Goal: Information Seeking & Learning: Learn about a topic

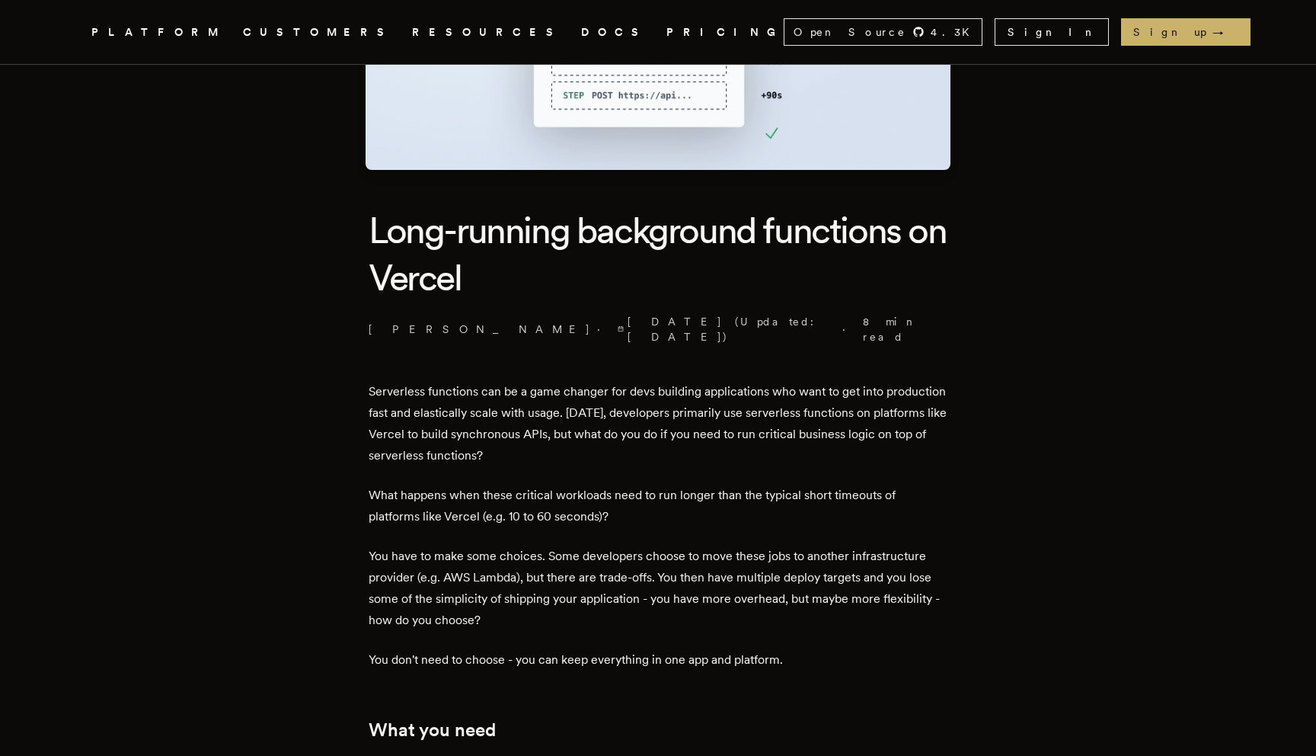
scroll to position [238, 0]
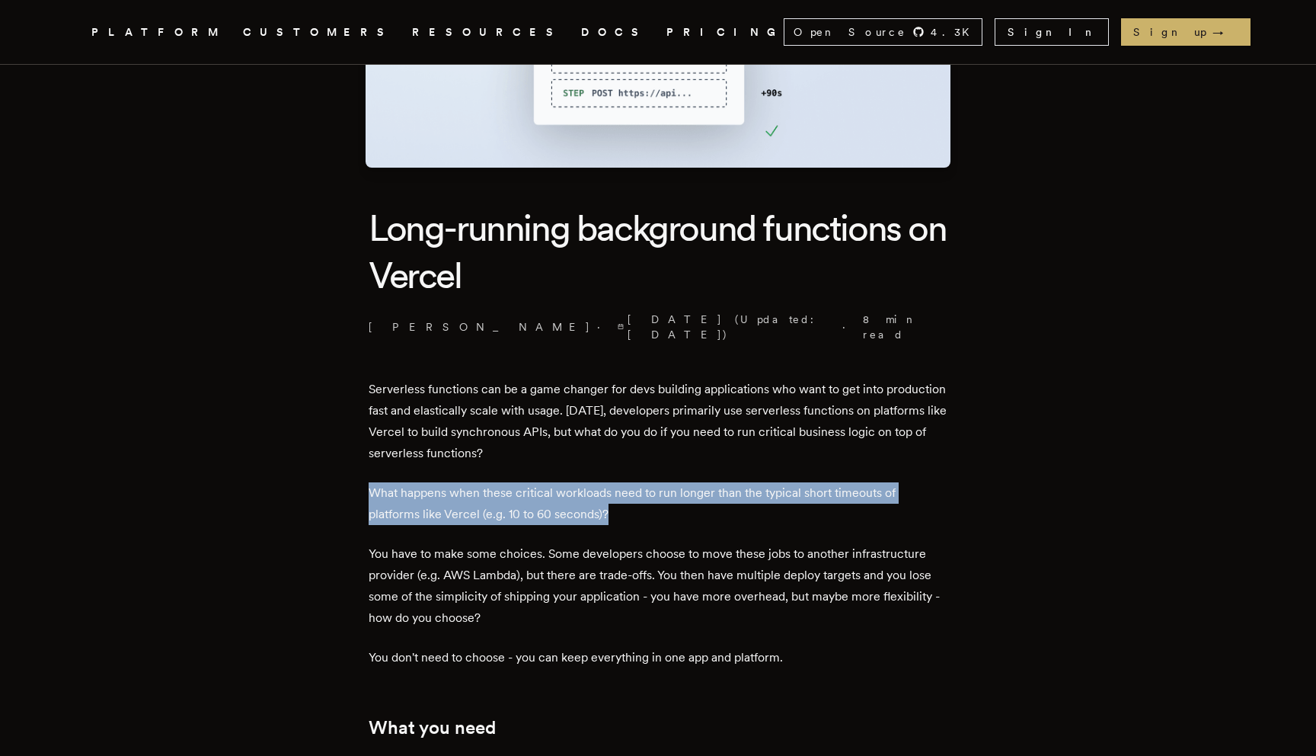
drag, startPoint x: 379, startPoint y: 477, endPoint x: 646, endPoint y: 497, distance: 268.1
click at [646, 497] on p "What happens when these critical workloads need to run longer than the typical …" at bounding box center [658, 503] width 579 height 43
drag, startPoint x: 669, startPoint y: 497, endPoint x: 432, endPoint y: 449, distance: 241.6
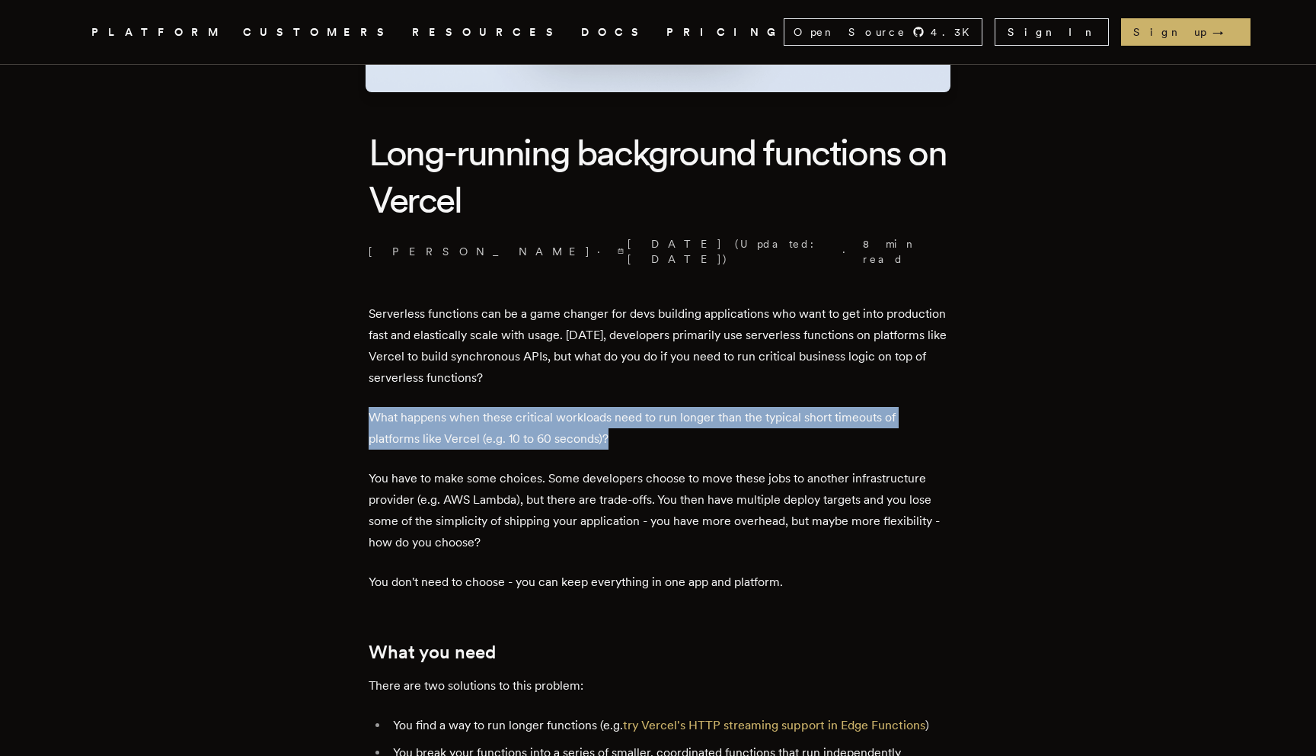
scroll to position [318, 0]
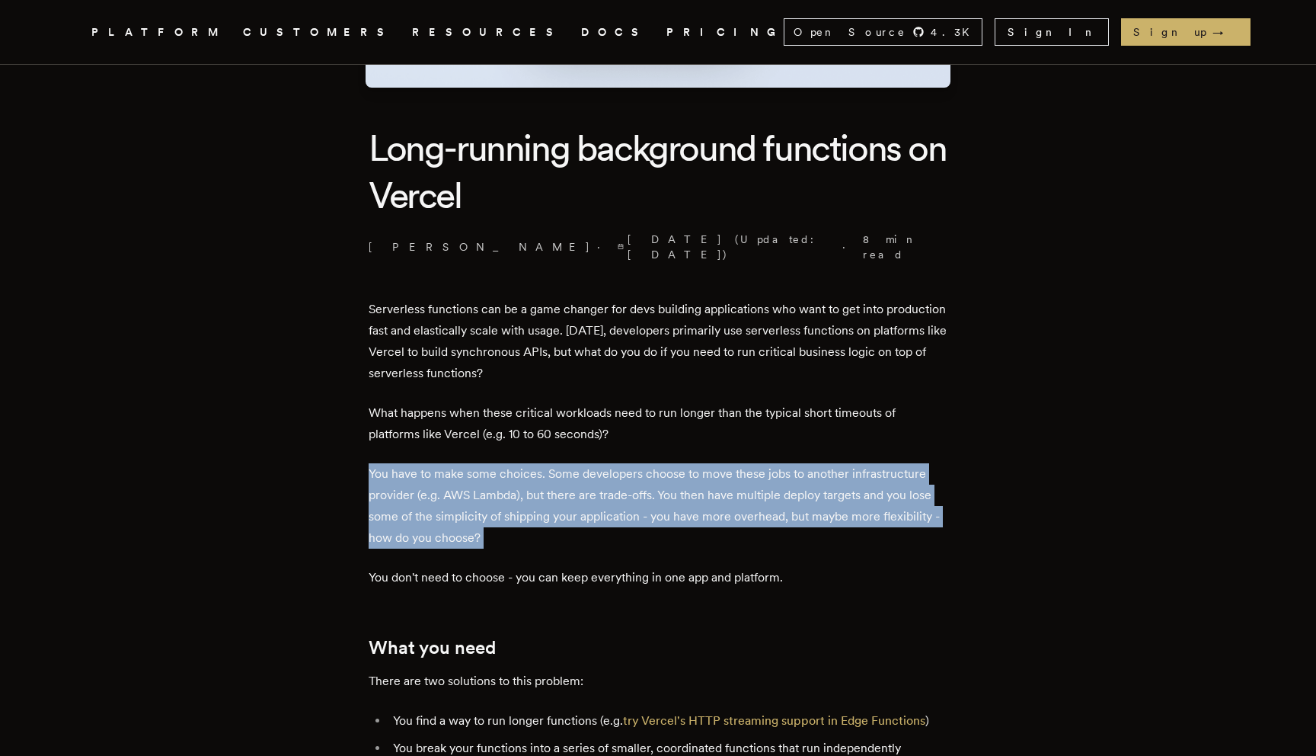
drag, startPoint x: 394, startPoint y: 437, endPoint x: 565, endPoint y: 539, distance: 198.9
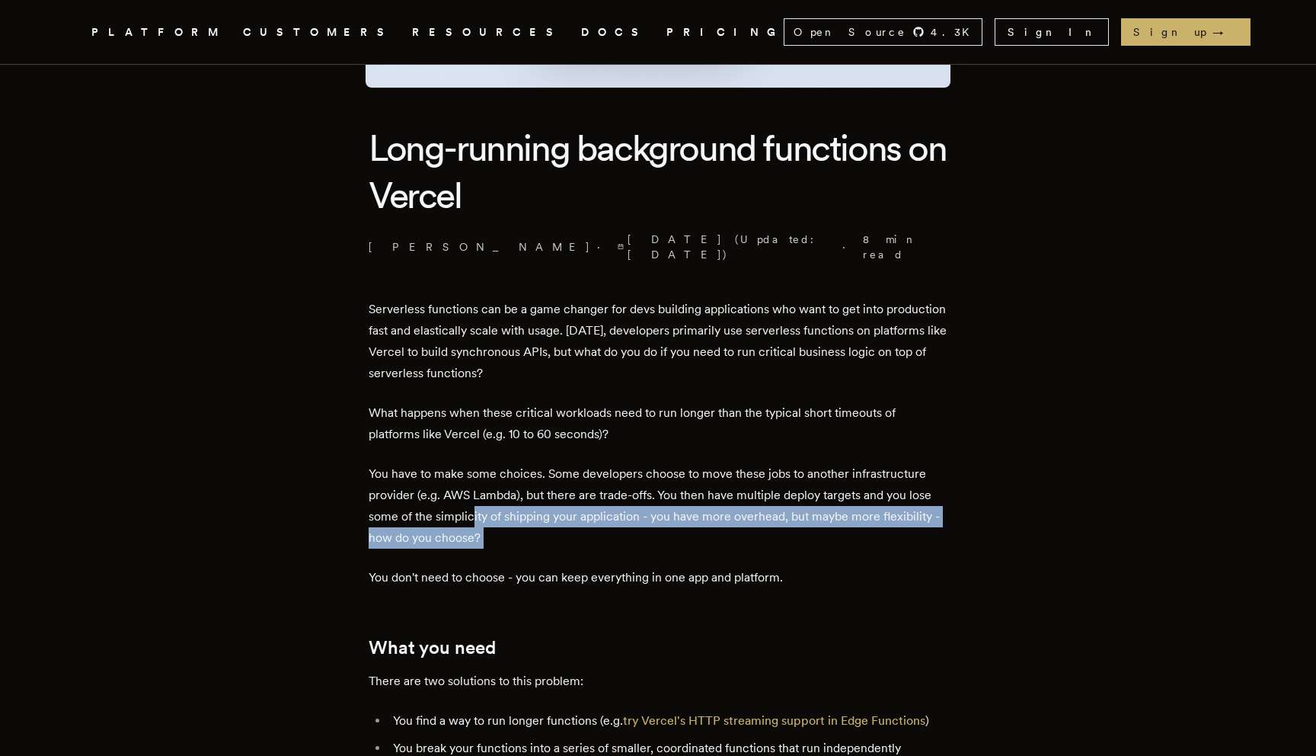
drag, startPoint x: 596, startPoint y: 539, endPoint x: 478, endPoint y: 505, distance: 123.0
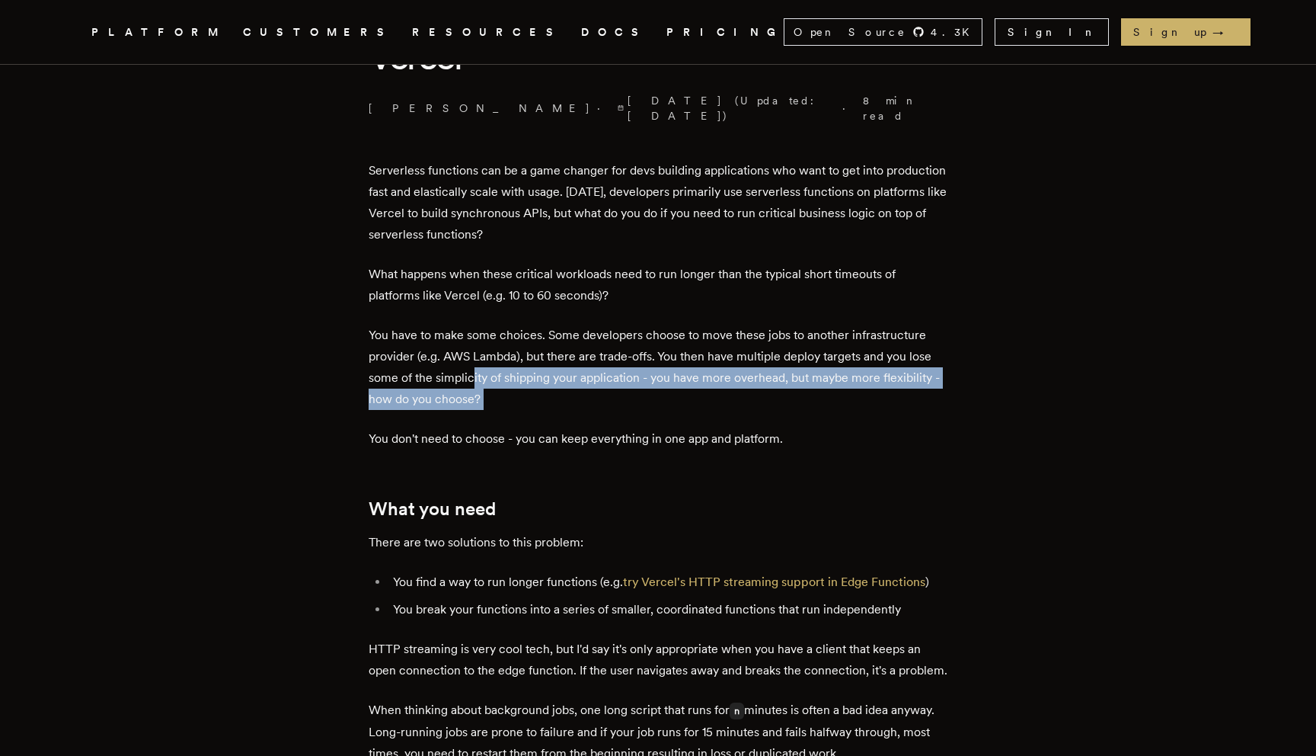
scroll to position [478, 0]
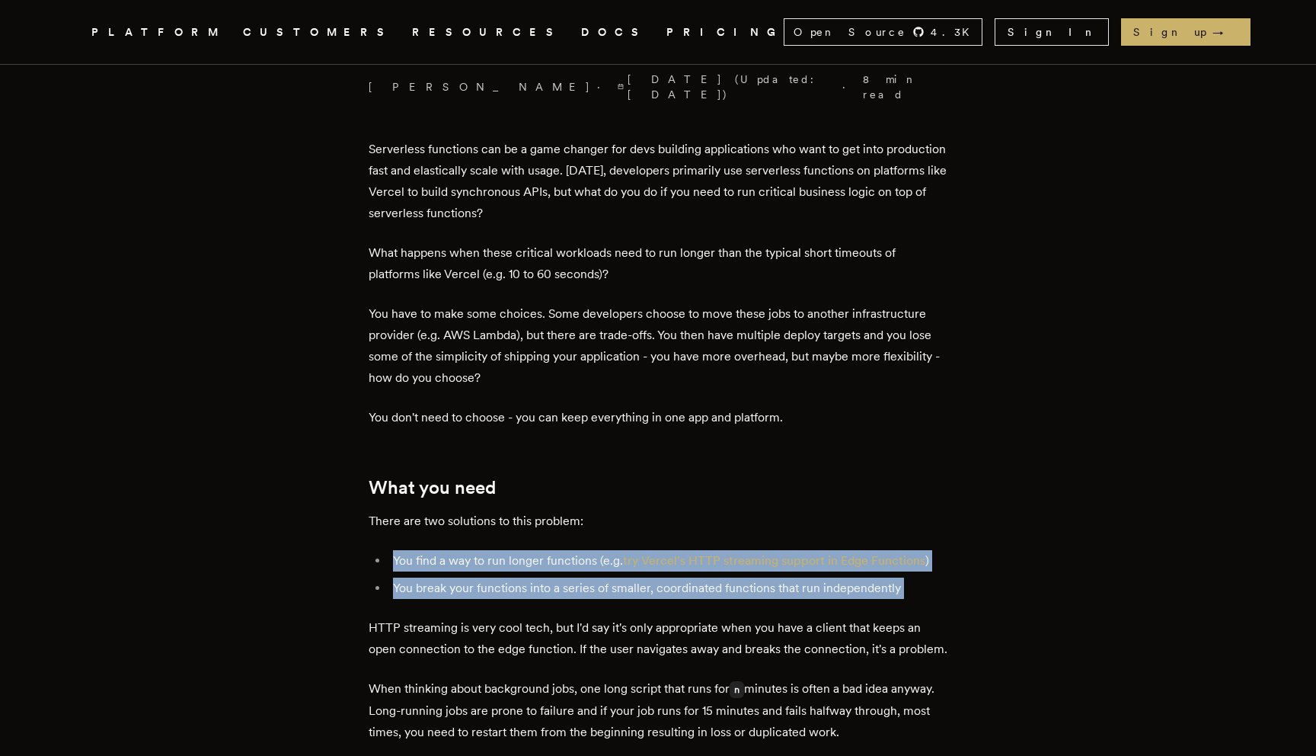
drag, startPoint x: 379, startPoint y: 536, endPoint x: 524, endPoint y: 601, distance: 159.3
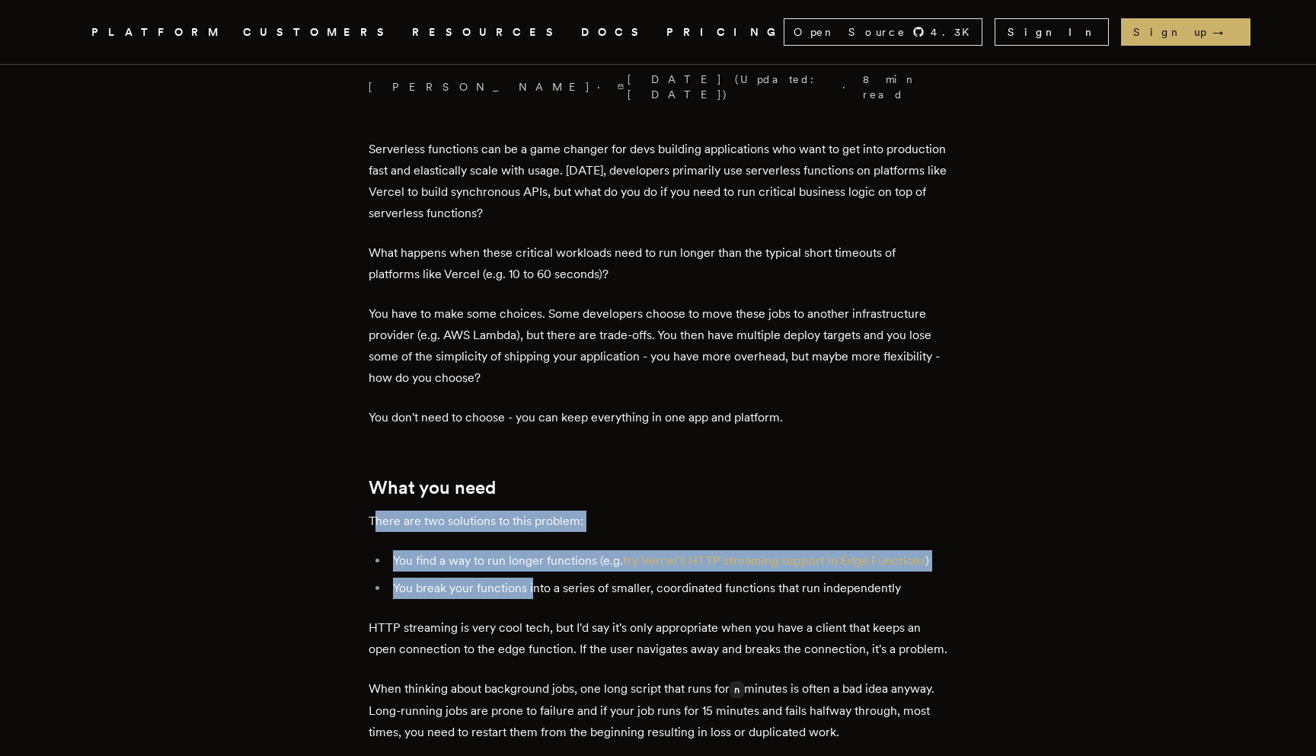
drag, startPoint x: 382, startPoint y: 507, endPoint x: 540, endPoint y: 574, distance: 171.8
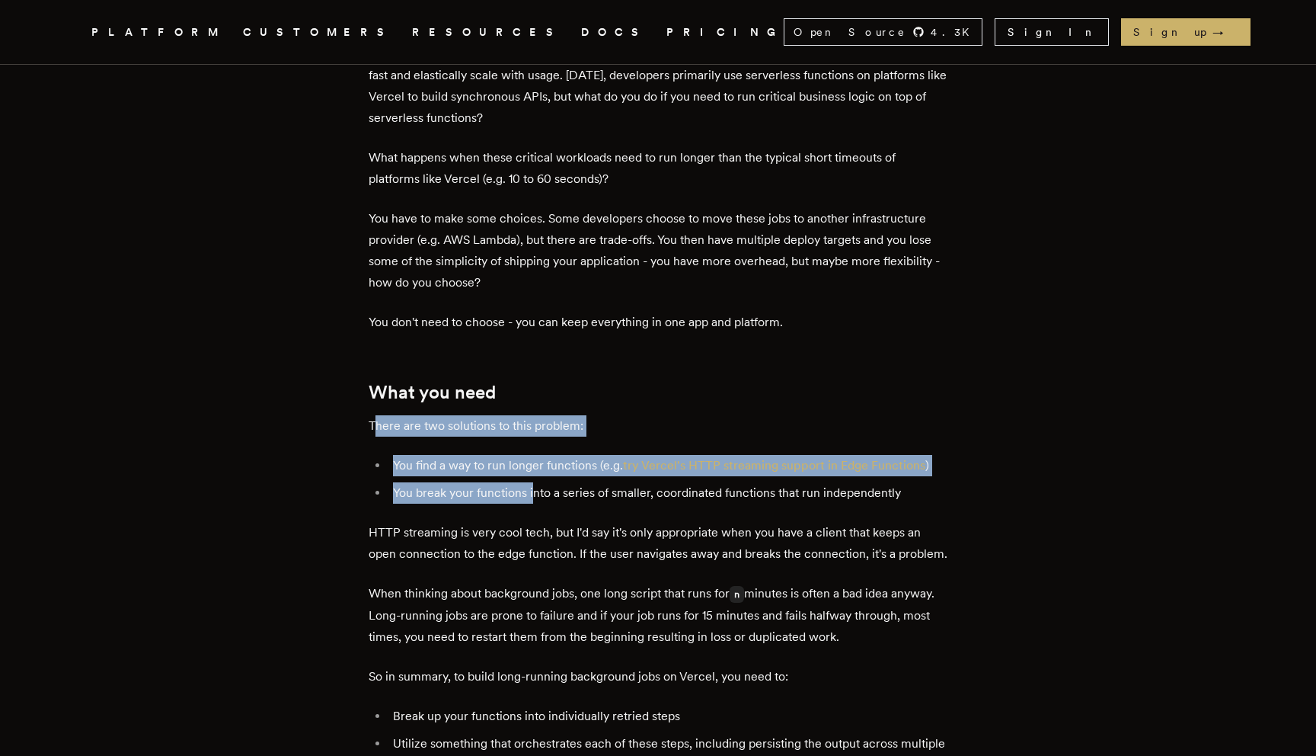
scroll to position [587, 0]
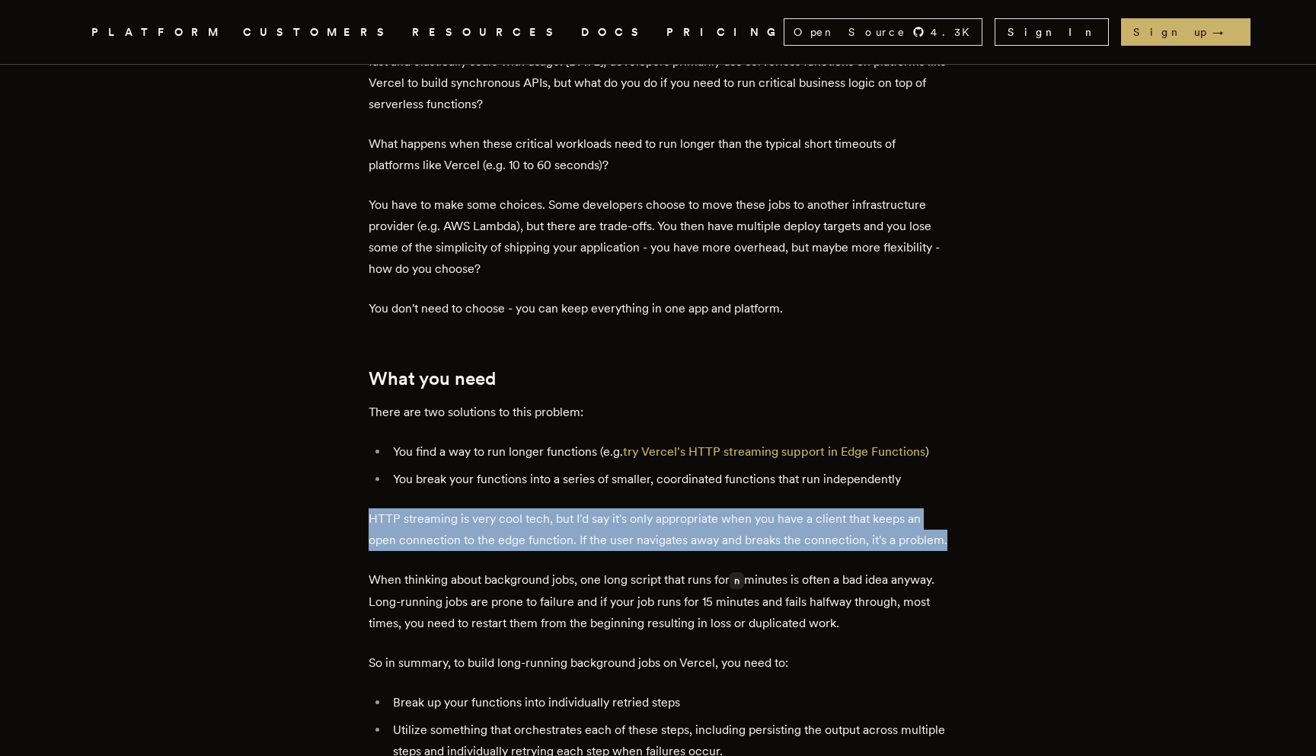
drag, startPoint x: 365, startPoint y: 508, endPoint x: 480, endPoint y: 555, distance: 124.1
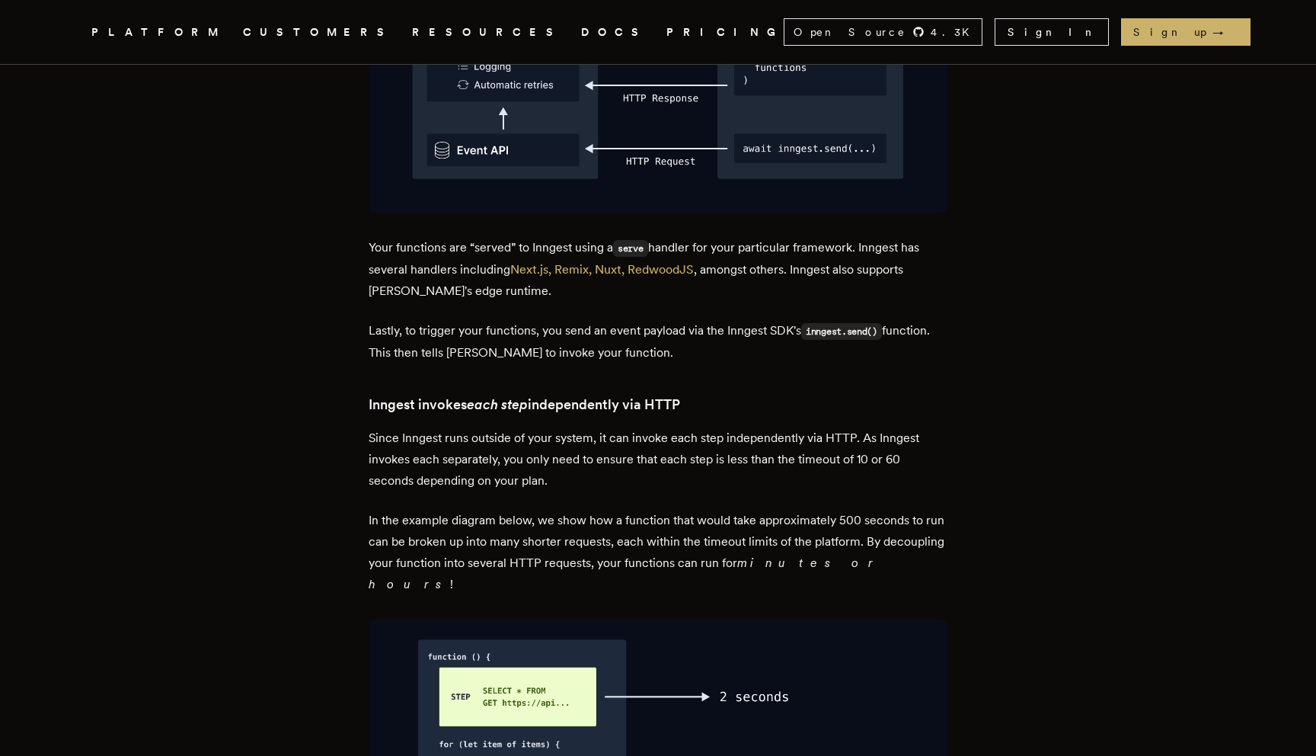
scroll to position [2836, 0]
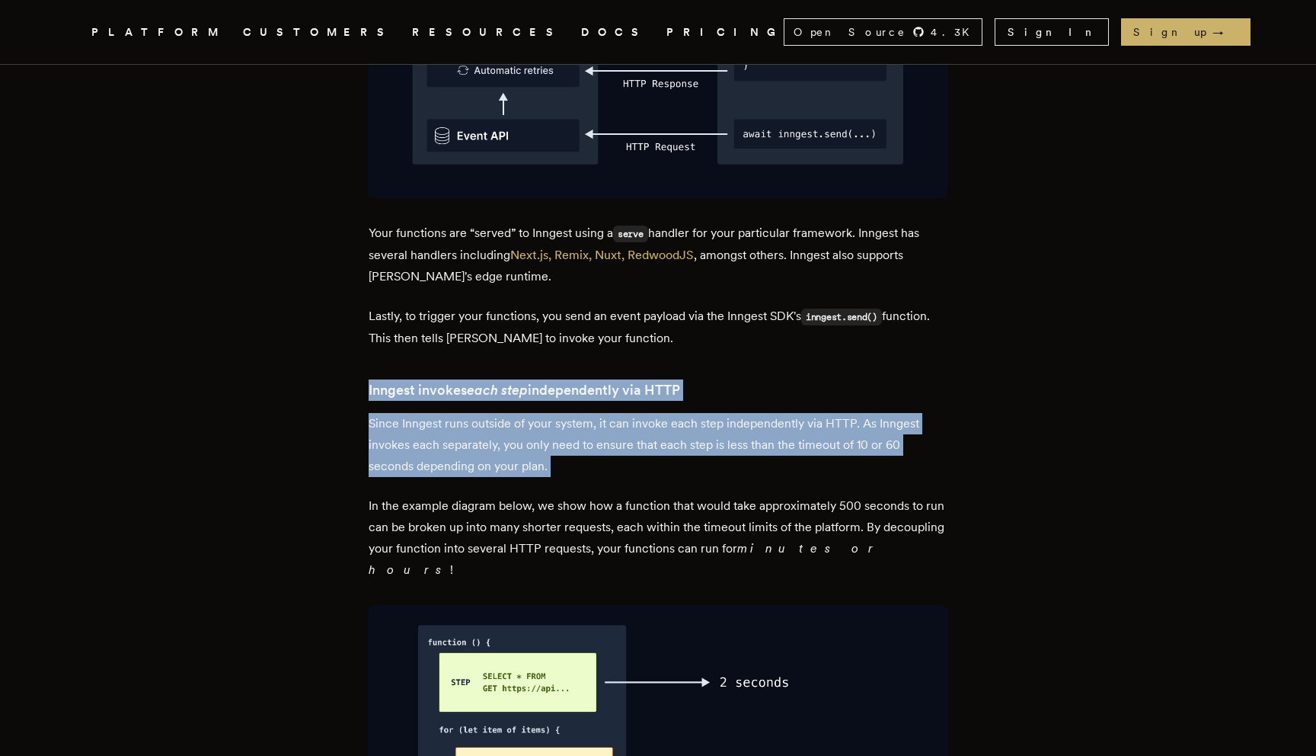
drag, startPoint x: 363, startPoint y: 341, endPoint x: 648, endPoint y: 440, distance: 301.4
click at [648, 440] on main "Long-running background functions on Vercel Dan Farrelly · 3/31/2023 (Updated: …" at bounding box center [657, 650] width 609 height 6843
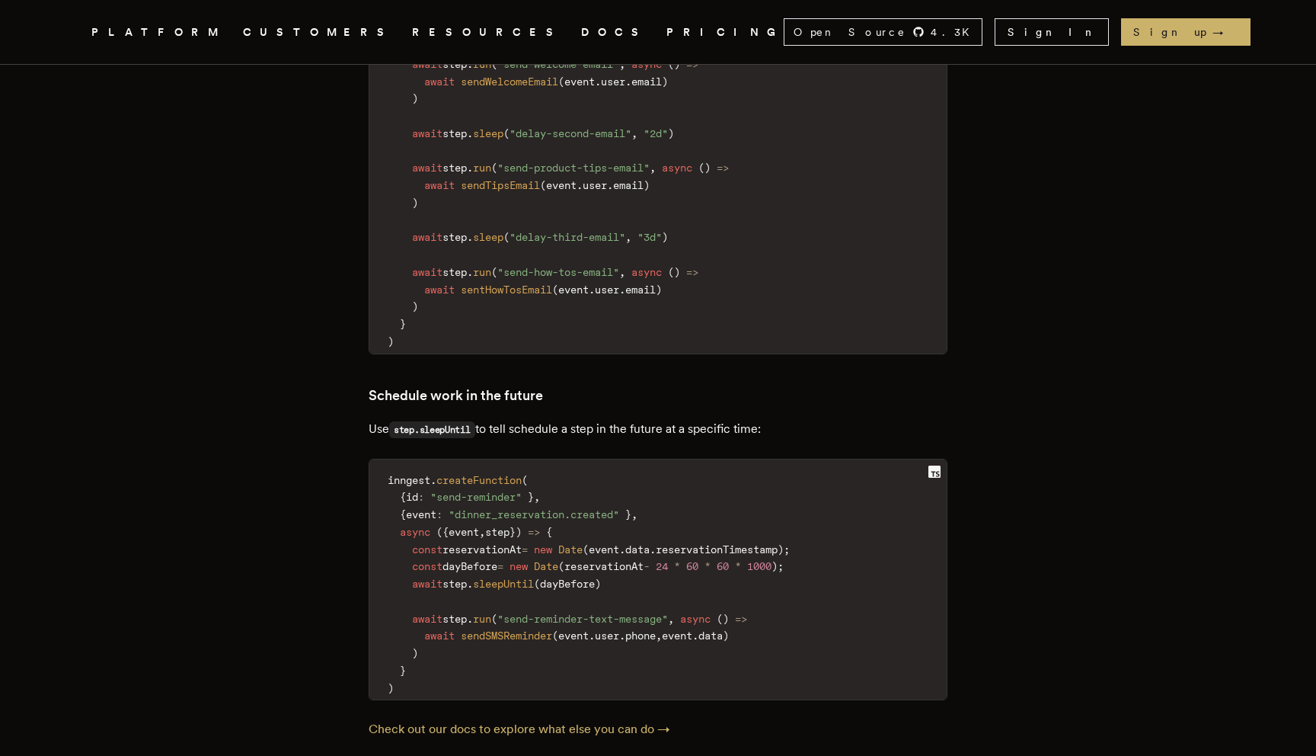
scroll to position [5611, 0]
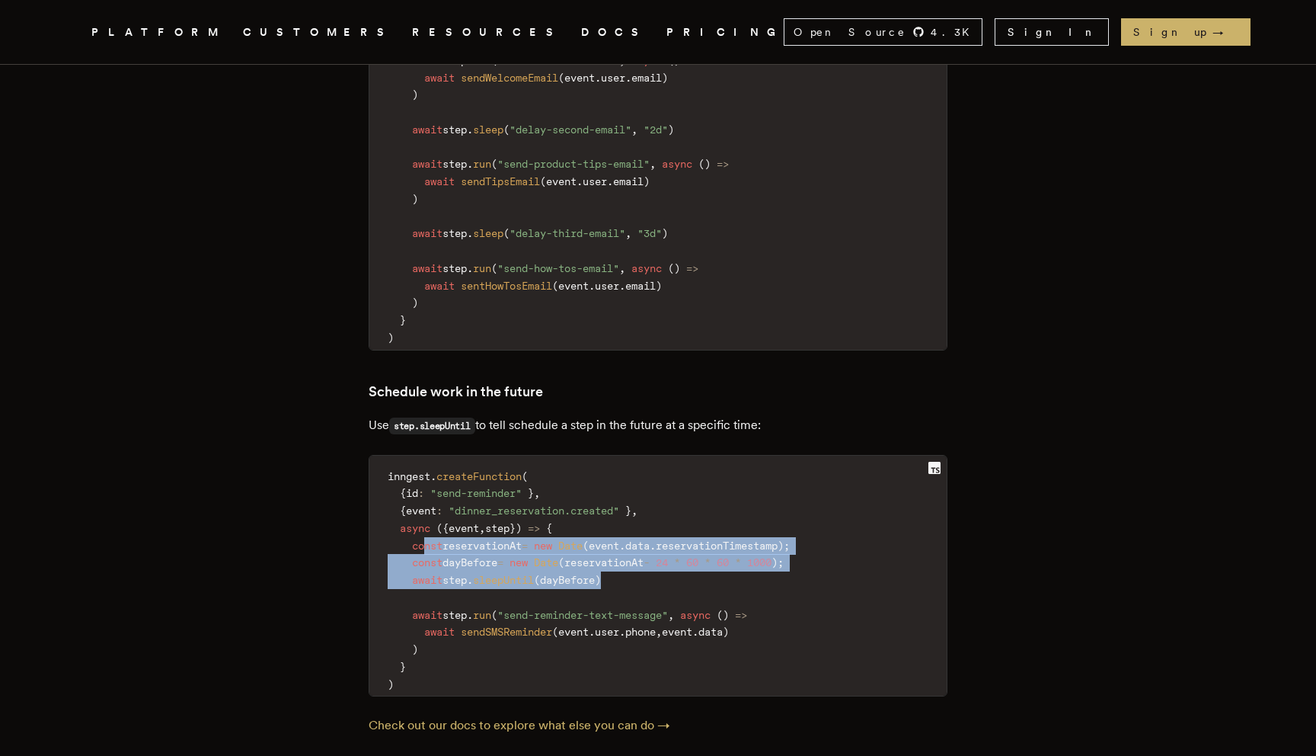
drag, startPoint x: 431, startPoint y: 478, endPoint x: 689, endPoint y: 505, distance: 259.0
click at [689, 505] on code "inngest . createFunction ( { id : "send-reminder" } , { event : "dinner_reserva…" at bounding box center [657, 581] width 577 height 232
click at [688, 505] on code "inngest . createFunction ( { id : "send-reminder" } , { event : "dinner_reserva…" at bounding box center [657, 581] width 577 height 232
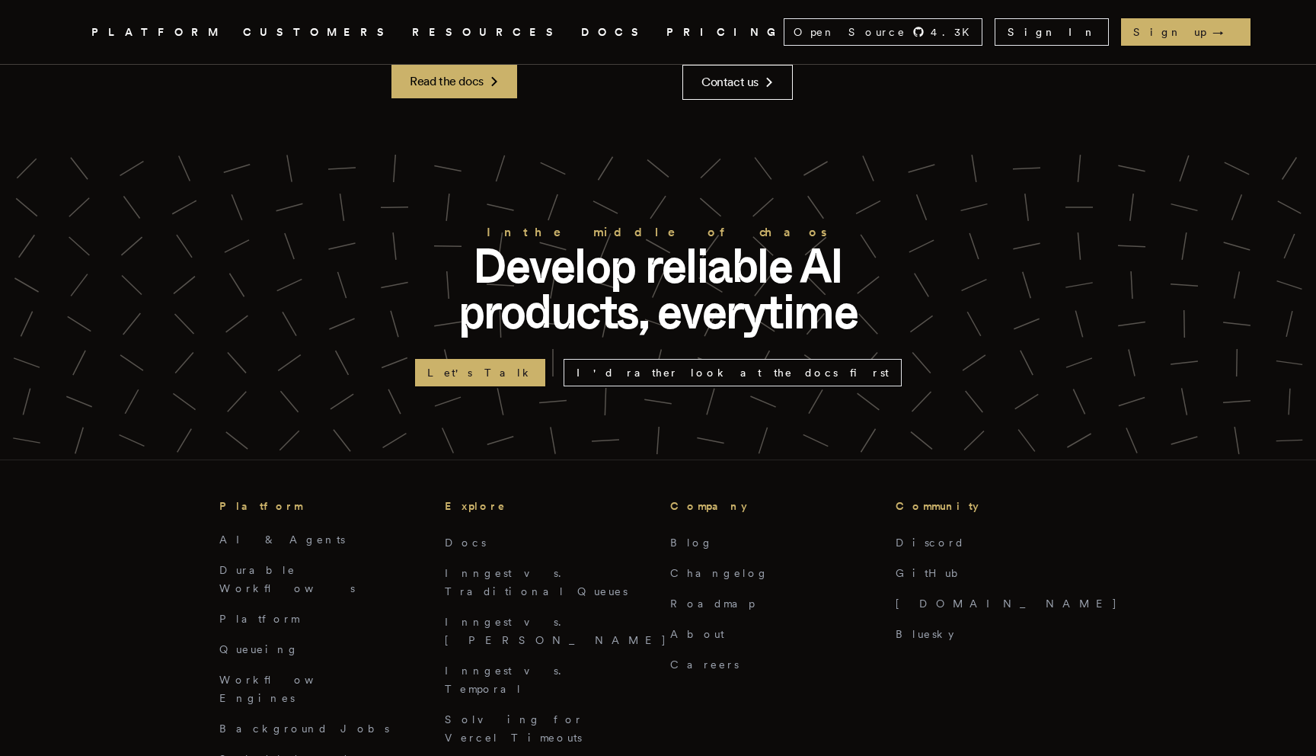
scroll to position [6772, 0]
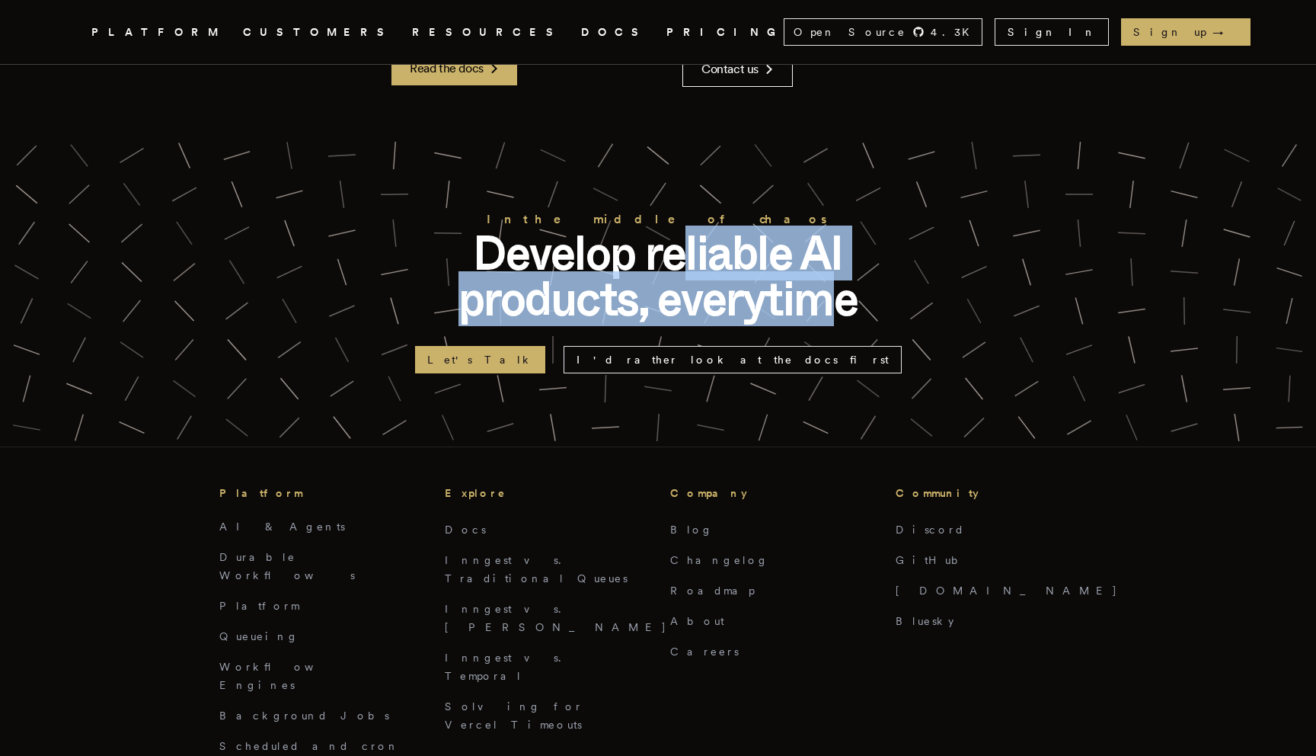
drag, startPoint x: 700, startPoint y: 154, endPoint x: 845, endPoint y: 185, distance: 148.1
click at [845, 230] on p "Develop reliable AI products, everytime" at bounding box center [658, 275] width 488 height 91
drag, startPoint x: 852, startPoint y: 196, endPoint x: 686, endPoint y: 149, distance: 171.7
click at [686, 230] on p "Develop reliable AI products, everytime" at bounding box center [658, 275] width 488 height 91
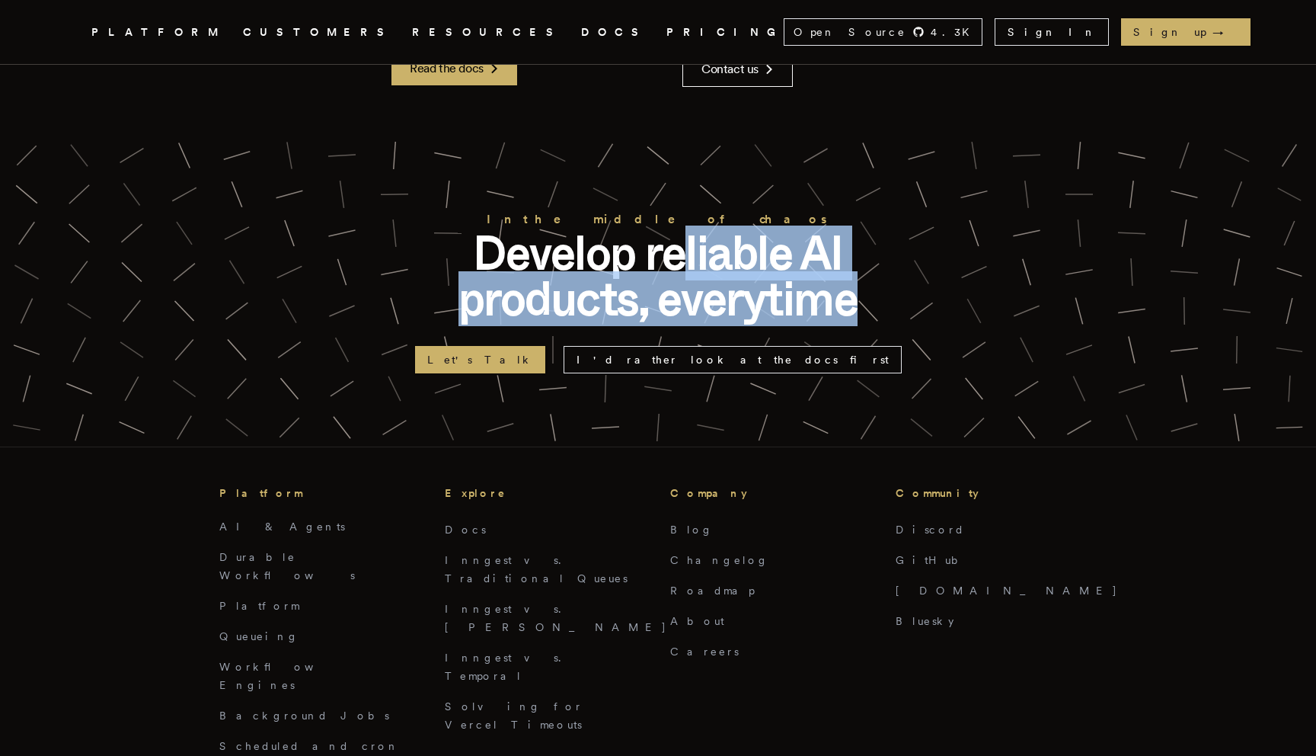
click at [686, 230] on p "Develop reliable AI products, everytime" at bounding box center [658, 275] width 488 height 91
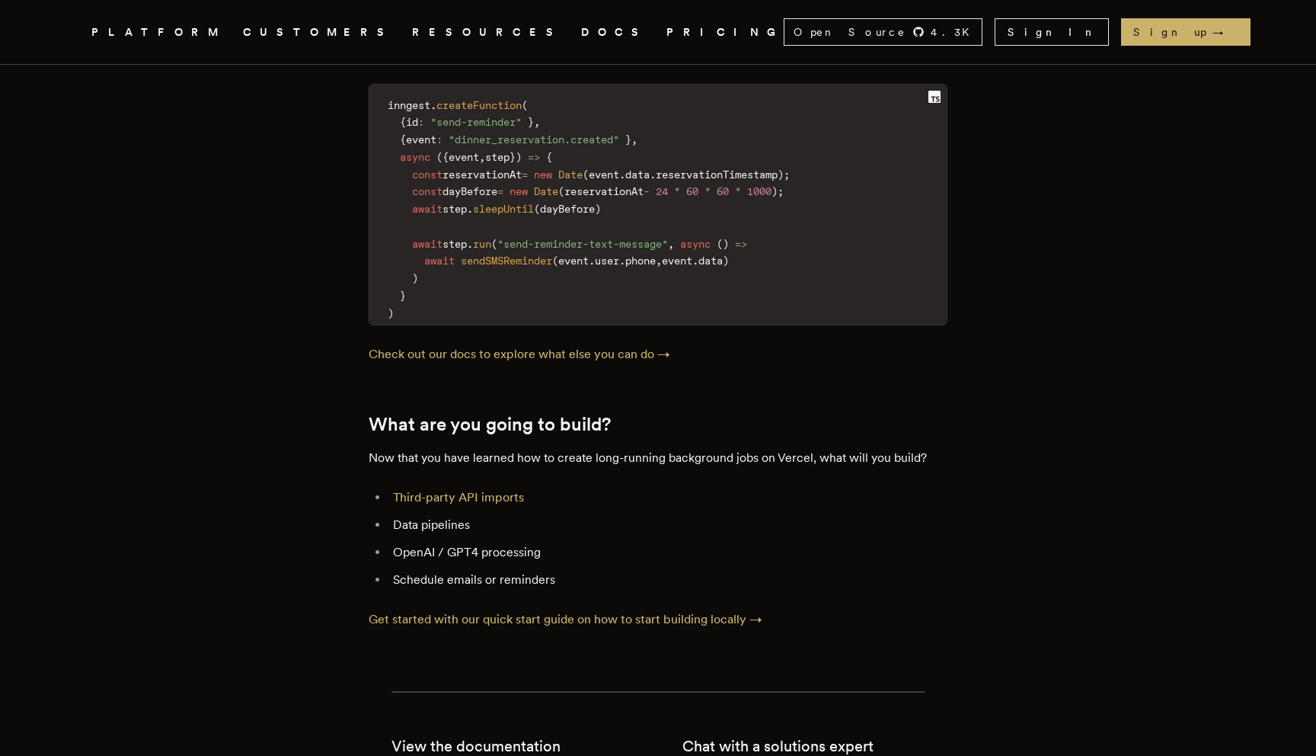
scroll to position [5548, 0]
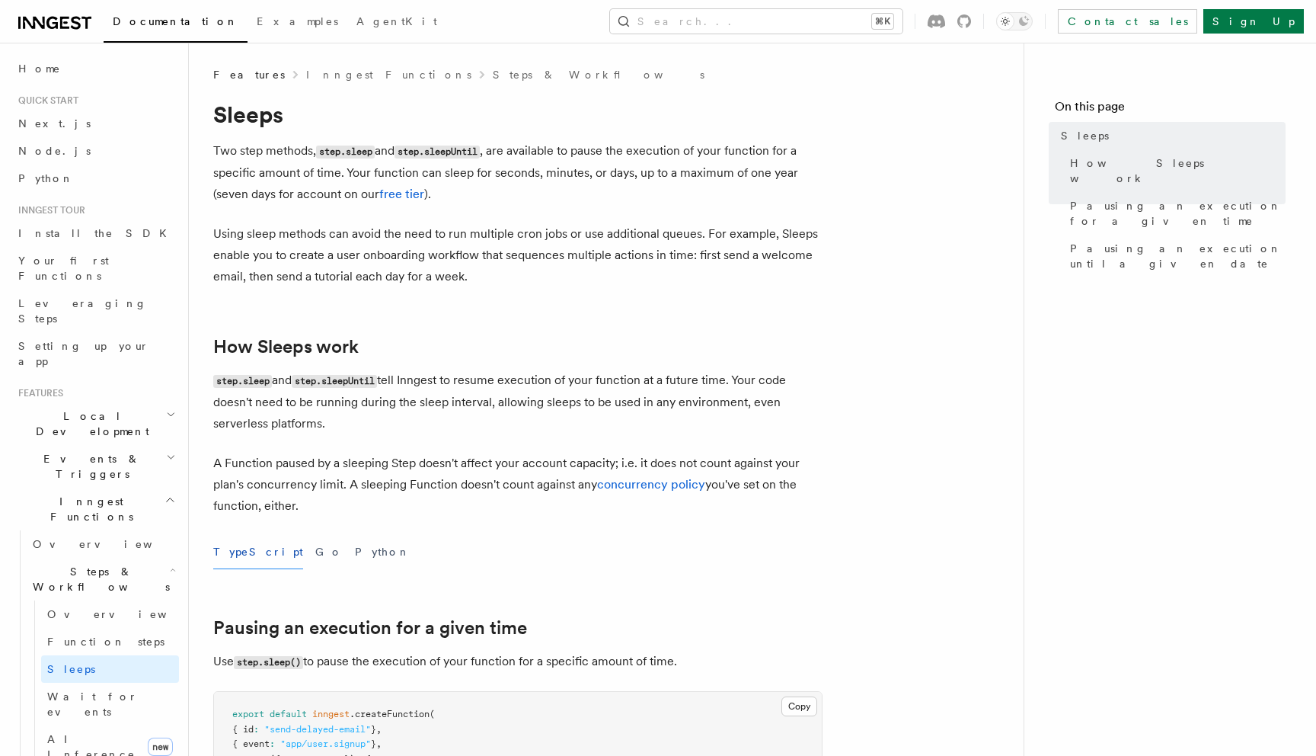
drag, startPoint x: 267, startPoint y: 463, endPoint x: 469, endPoint y: 504, distance: 206.6
click at [469, 504] on p "A Function paused by a sleeping Step doesn't affect your account capacity; i.e.…" at bounding box center [517, 485] width 609 height 64
drag, startPoint x: 504, startPoint y: 506, endPoint x: 431, endPoint y: 456, distance: 88.3
click at [431, 456] on p "A Function paused by a sleeping Step doesn't affect your account capacity; i.e.…" at bounding box center [517, 485] width 609 height 64
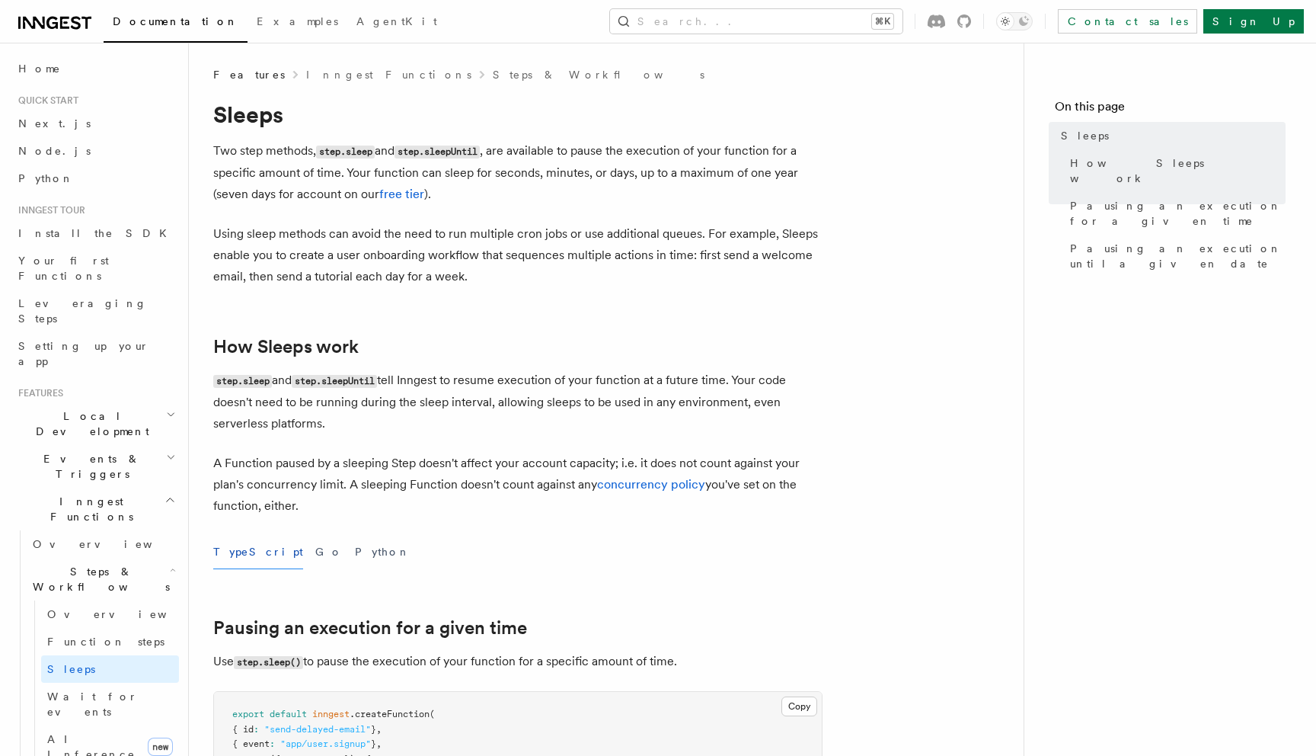
drag, startPoint x: 422, startPoint y: 452, endPoint x: 481, endPoint y: 503, distance: 77.8
click at [481, 503] on p "A Function paused by a sleeping Step doesn't affect your account capacity; i.e.…" at bounding box center [517, 485] width 609 height 64
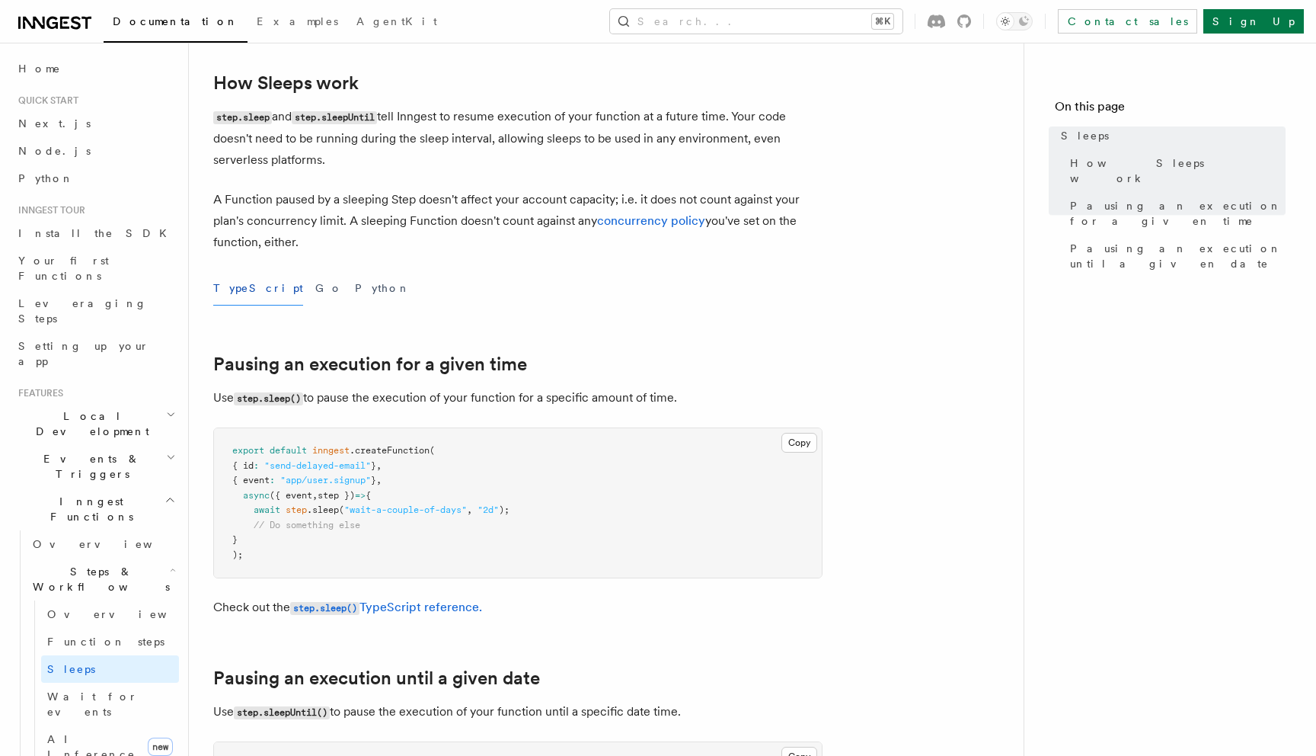
scroll to position [265, 0]
click at [674, 221] on link "concurrency policy" at bounding box center [651, 219] width 108 height 14
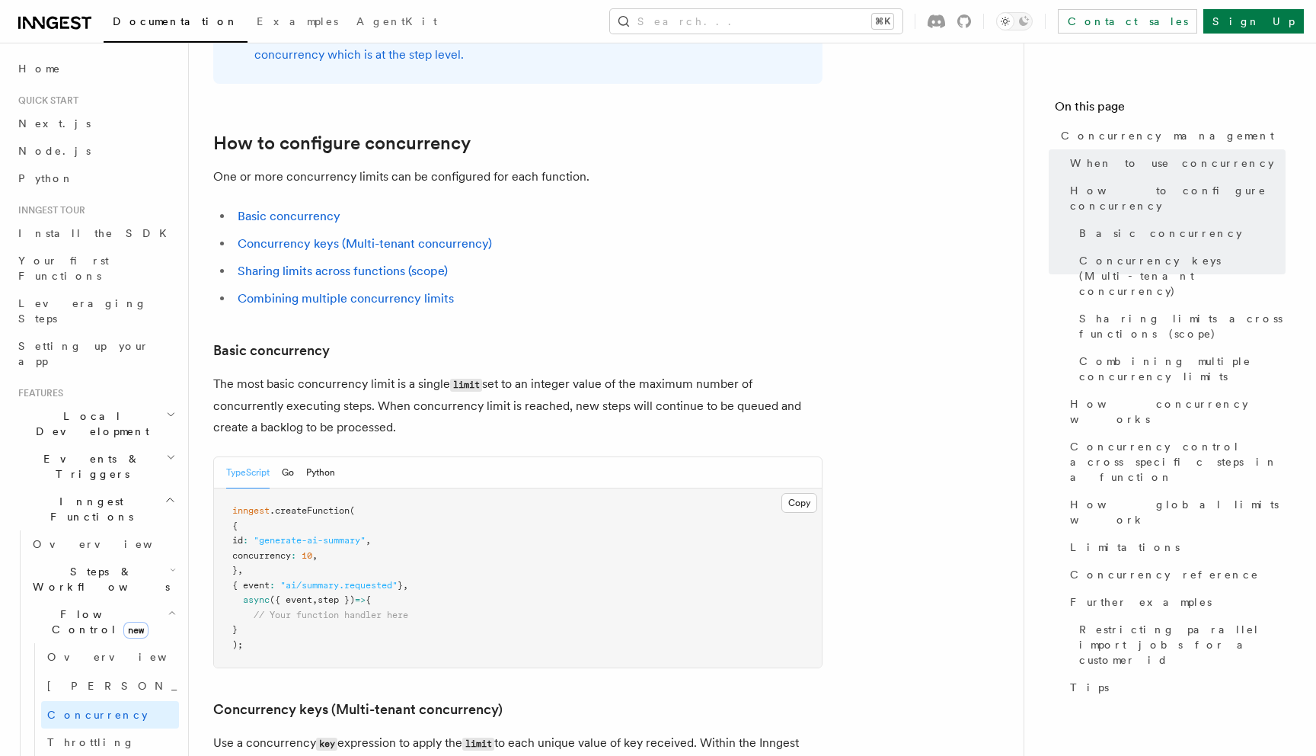
scroll to position [761, 0]
